Goal: Task Accomplishment & Management: Manage account settings

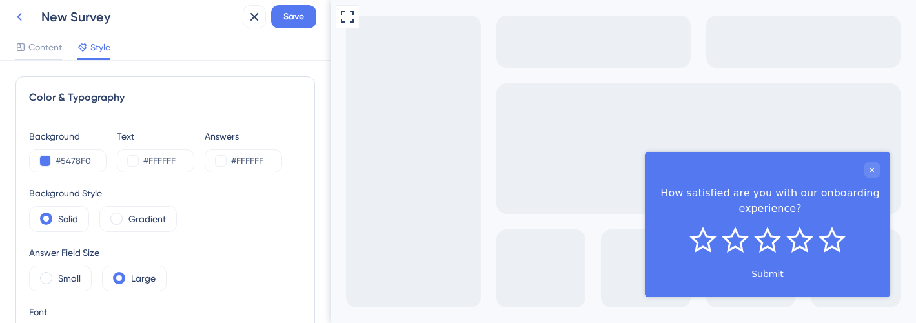
click at [19, 15] on icon at bounding box center [19, 17] width 5 height 8
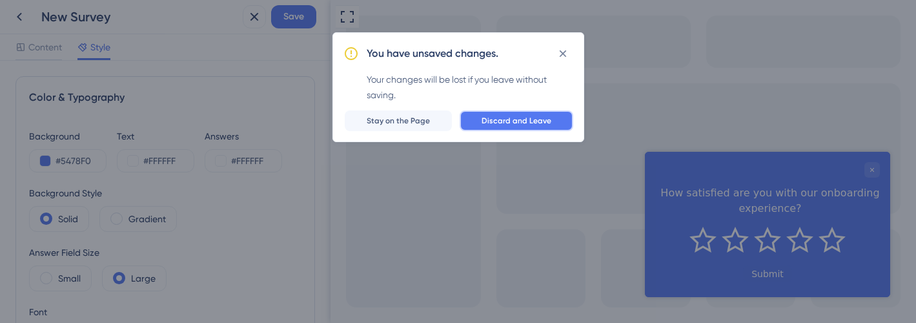
click at [504, 121] on span "Discard and Leave" at bounding box center [517, 121] width 70 height 10
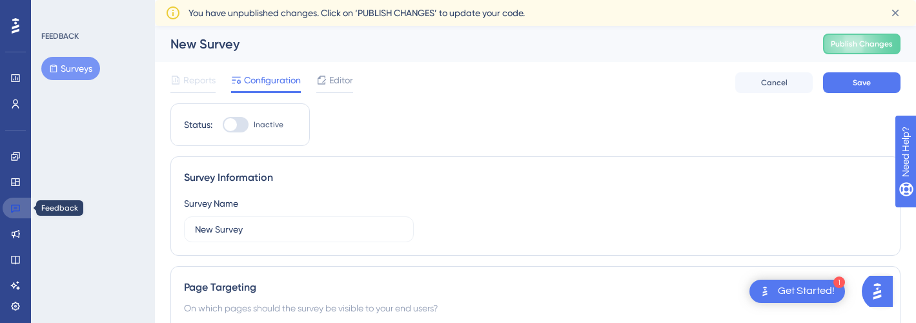
click at [17, 207] on icon at bounding box center [15, 208] width 10 height 10
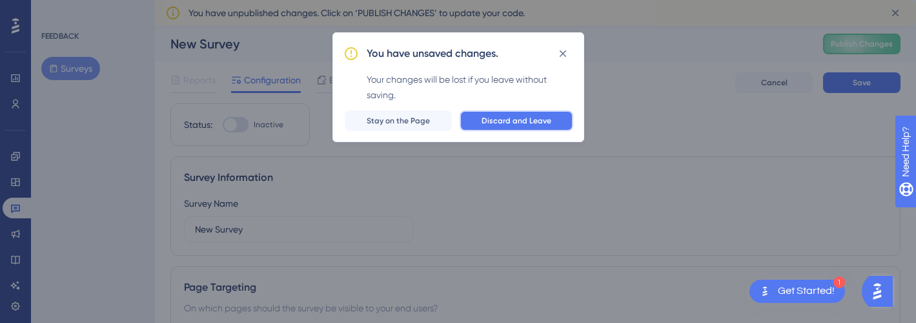
click at [510, 114] on button "Discard and Leave" at bounding box center [517, 120] width 114 height 21
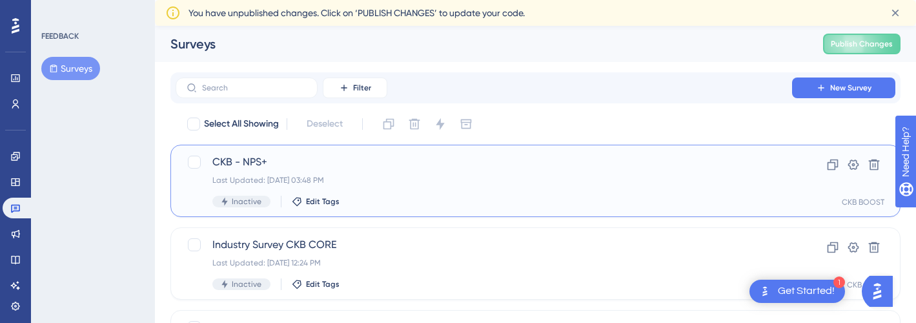
click at [237, 174] on div "CKB - NPS+ Last Updated: Sep 22 2025, 03:48 PM Inactive Edit Tags" at bounding box center [483, 180] width 543 height 53
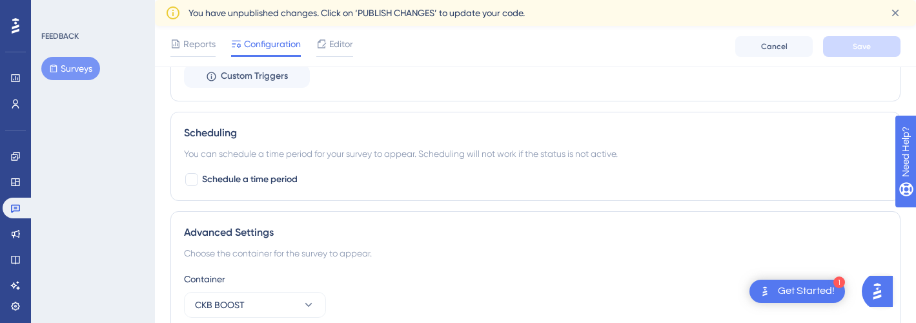
scroll to position [1123, 0]
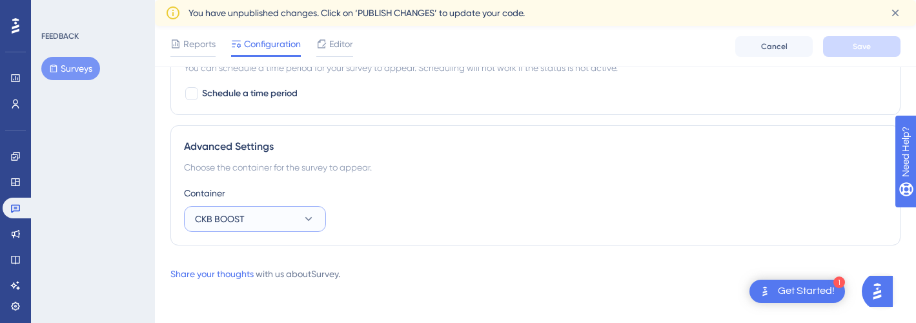
click at [283, 222] on button "CKB BOOST" at bounding box center [255, 219] width 142 height 26
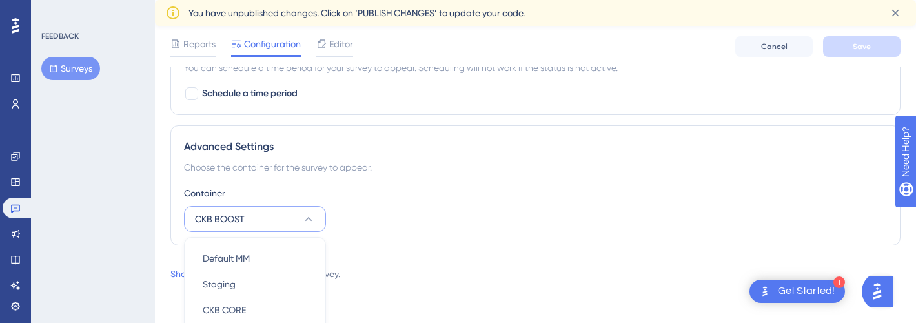
scroll to position [1158, 0]
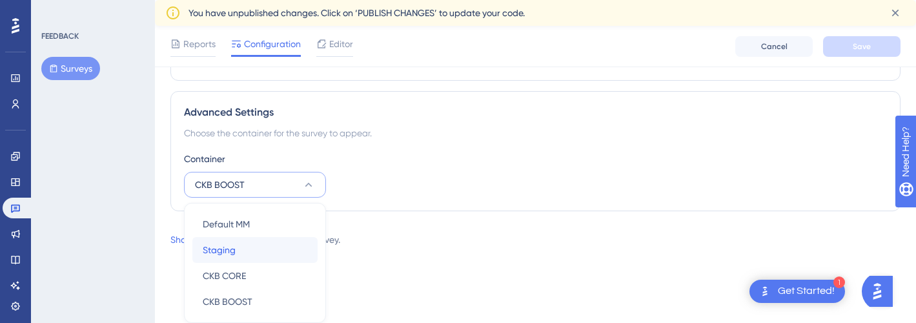
click at [260, 239] on div "Staging Staging" at bounding box center [255, 250] width 105 height 26
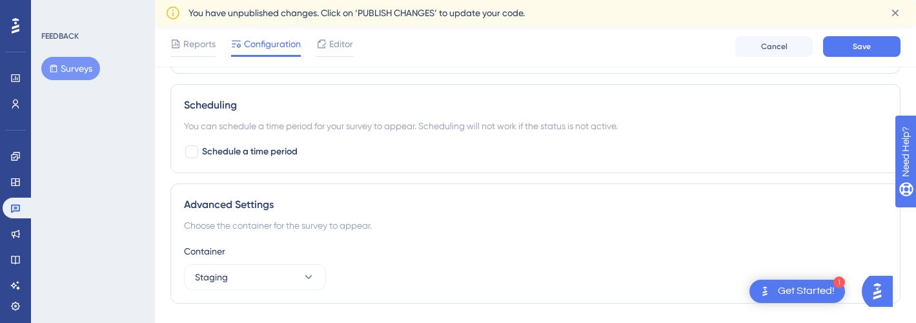
scroll to position [1123, 0]
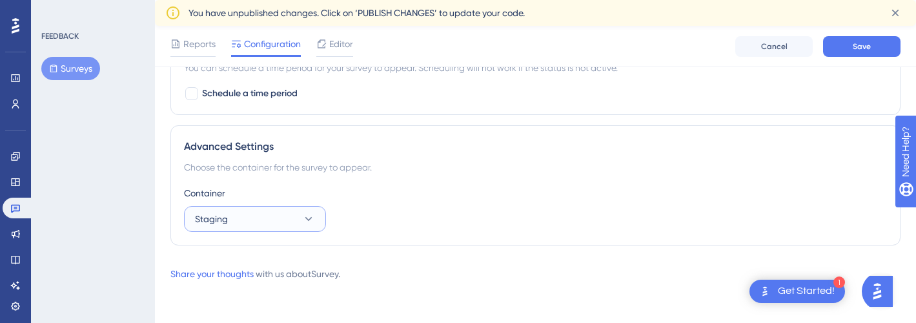
click at [296, 217] on button "Staging" at bounding box center [255, 219] width 142 height 26
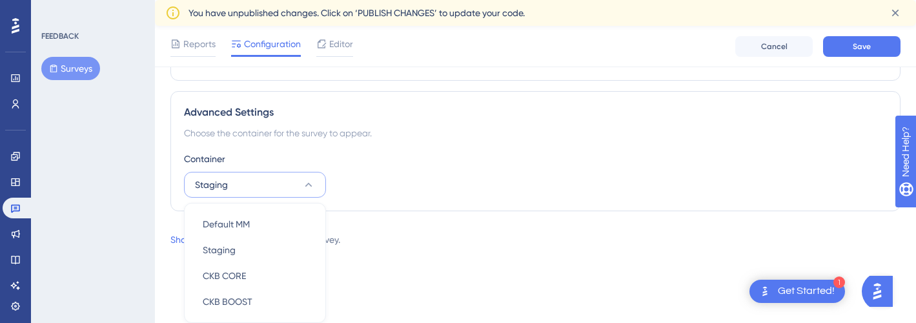
click at [429, 239] on div "Share your thoughts with us about Survey ." at bounding box center [535, 239] width 730 height 15
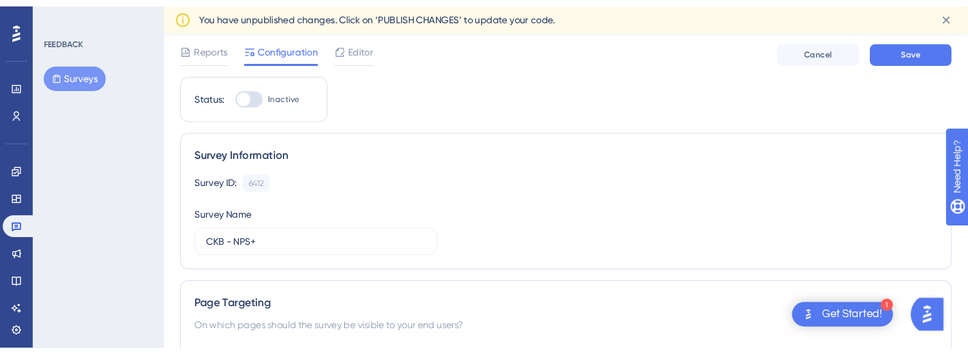
scroll to position [0, 0]
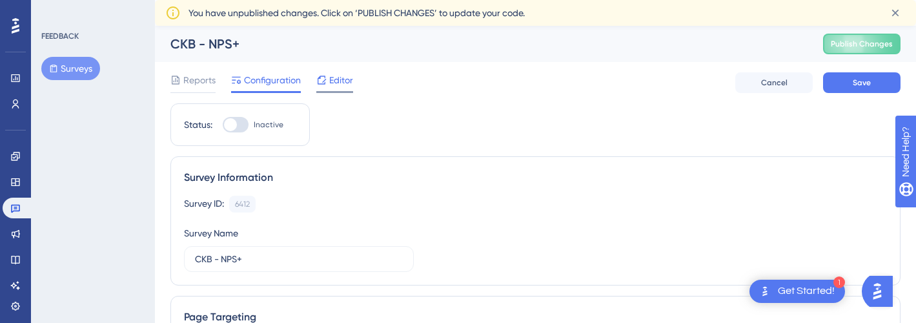
click at [333, 83] on span "Editor" at bounding box center [341, 79] width 24 height 15
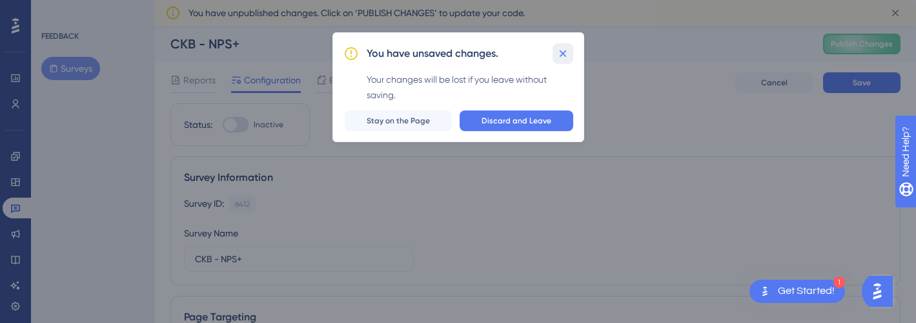
click at [558, 52] on icon at bounding box center [563, 53] width 13 height 13
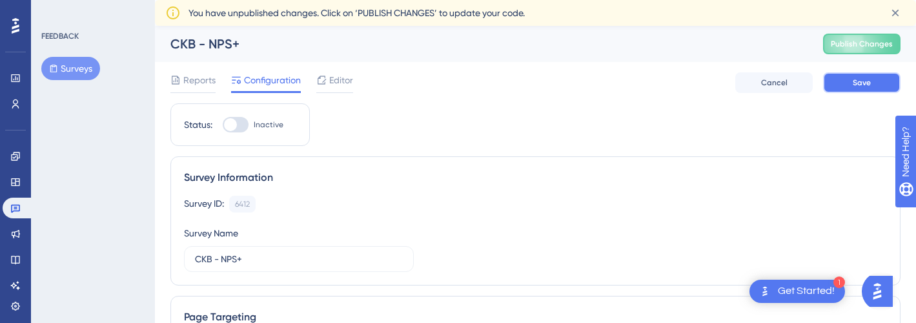
click at [846, 85] on button "Save" at bounding box center [861, 82] width 77 height 21
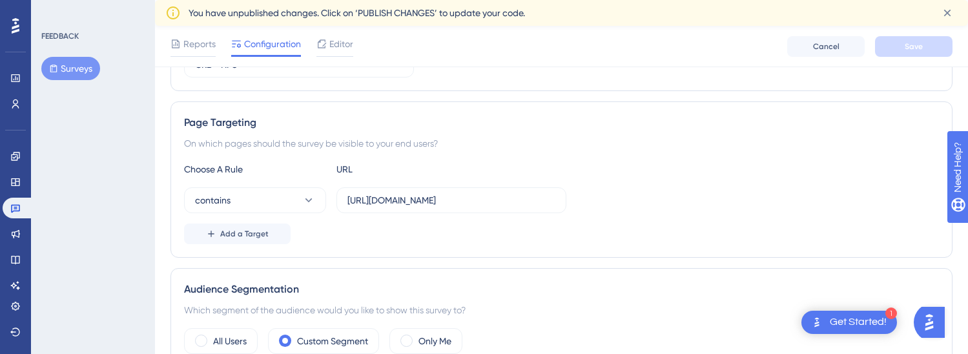
scroll to position [230, 0]
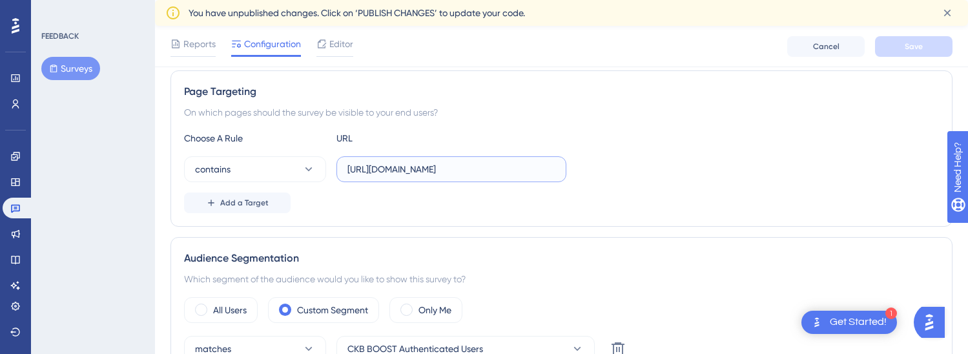
drag, startPoint x: 507, startPoint y: 172, endPoint x: 394, endPoint y: 161, distance: 114.2
click at [394, 162] on input "https://ckbhome.genomenon.com/" at bounding box center [451, 169] width 208 height 14
paste input "-boost-dev.genomenon-internal"
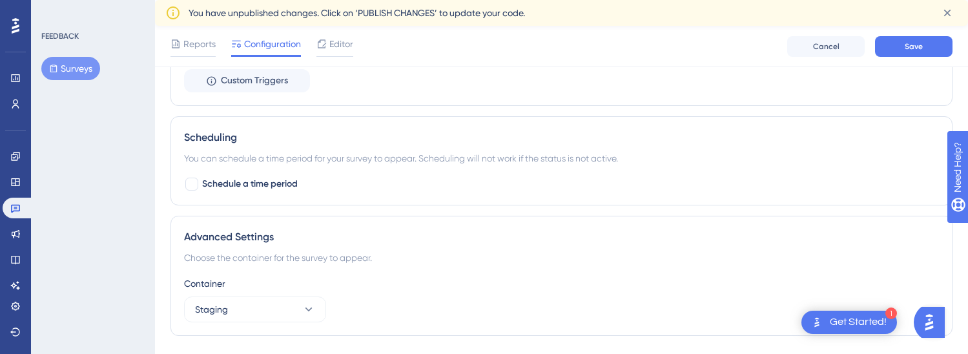
scroll to position [1092, 0]
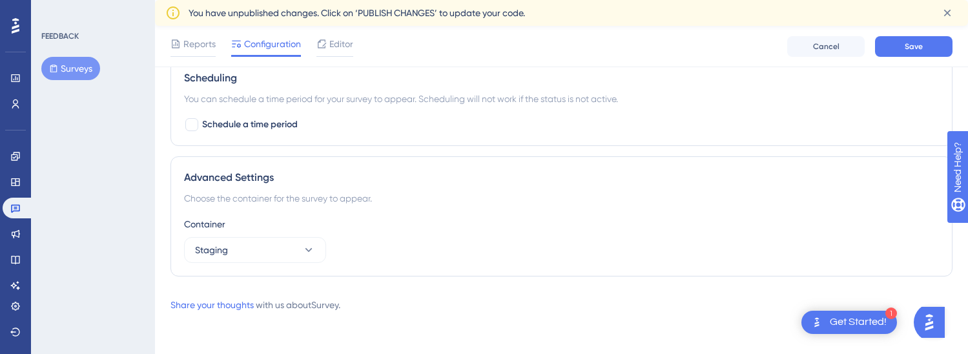
type input "https://ckb-boost-dev.genomenon-internal.com/"
click at [316, 250] on button "Staging" at bounding box center [255, 250] width 142 height 26
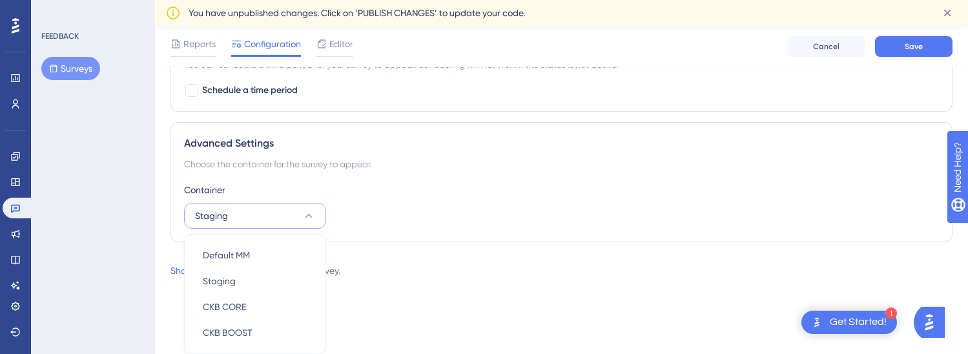
click at [398, 228] on div "Container Staging Default MM Default MM Staging Staging CKB CORE CKB CORE CKB B…" at bounding box center [561, 205] width 755 height 46
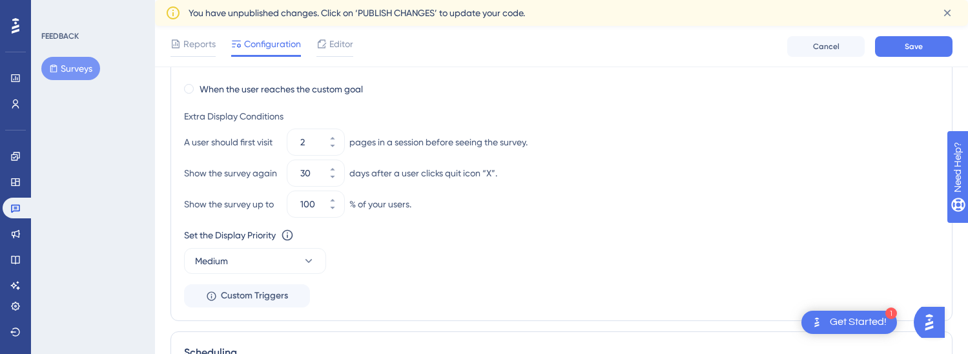
scroll to position [819, 0]
drag, startPoint x: 311, startPoint y: 170, endPoint x: 296, endPoint y: 170, distance: 14.8
click at [296, 170] on div "30" at bounding box center [304, 172] width 34 height 26
type input "14"
click at [560, 240] on div "Set the Display Priority This option will set the display priority between auto…" at bounding box center [561, 233] width 755 height 15
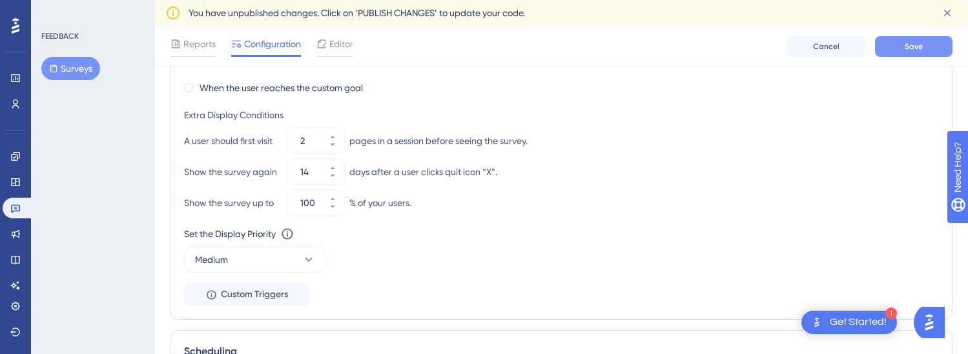
click at [913, 46] on span "Save" at bounding box center [913, 46] width 18 height 10
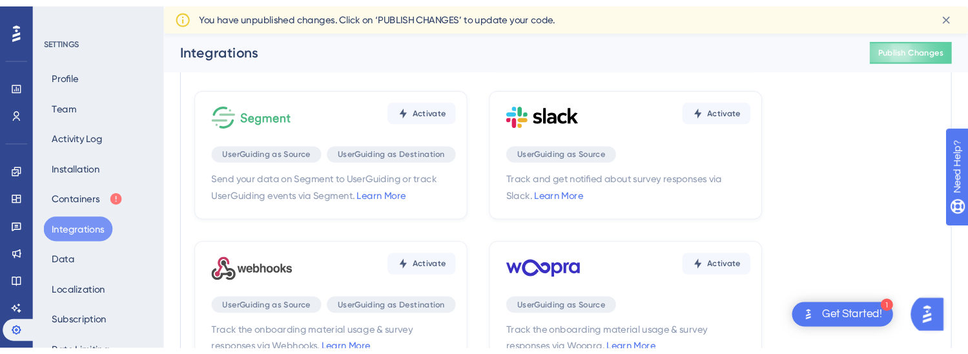
scroll to position [427, 0]
